Goal: Task Accomplishment & Management: Use online tool/utility

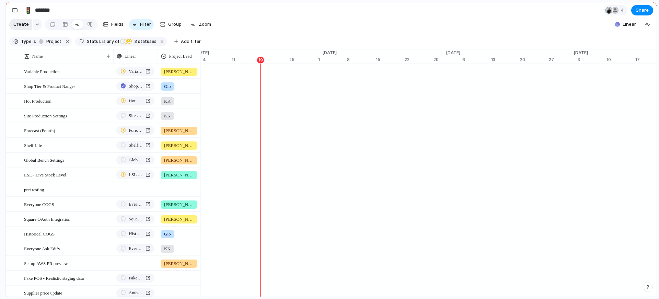
scroll to position [0, 4522]
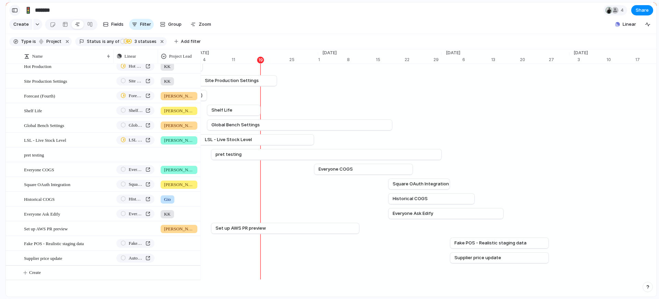
click at [15, 8] on div "button" at bounding box center [15, 10] width 6 height 5
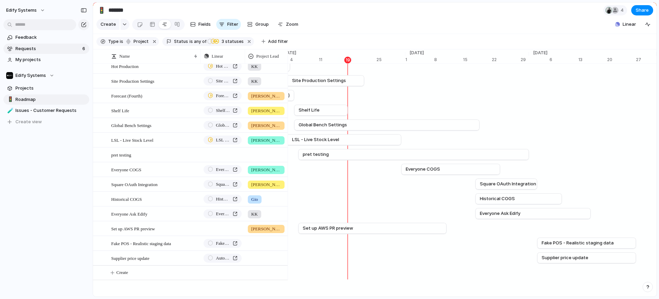
click at [37, 51] on span "Requests" at bounding box center [47, 48] width 65 height 7
